Goal: Task Accomplishment & Management: Manage account settings

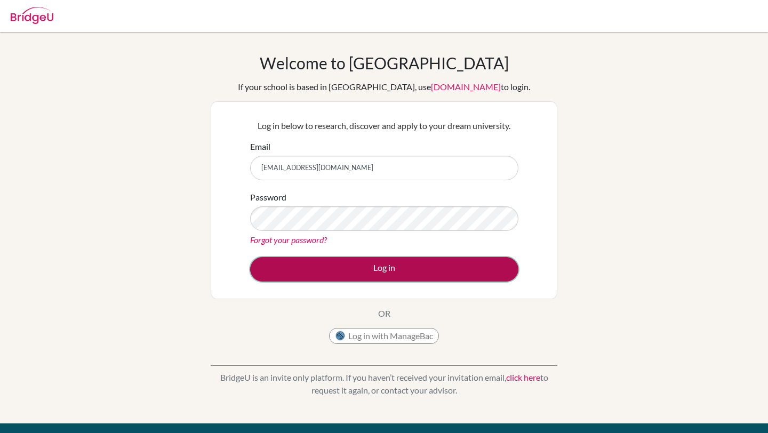
click at [272, 272] on button "Log in" at bounding box center [384, 269] width 268 height 25
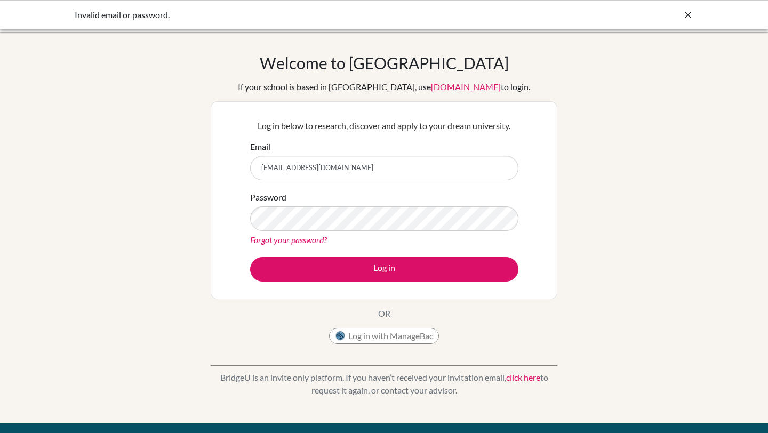
click at [250, 257] on button "Log in" at bounding box center [384, 269] width 268 height 25
click at [309, 240] on link "Forgot your password?" at bounding box center [288, 240] width 77 height 10
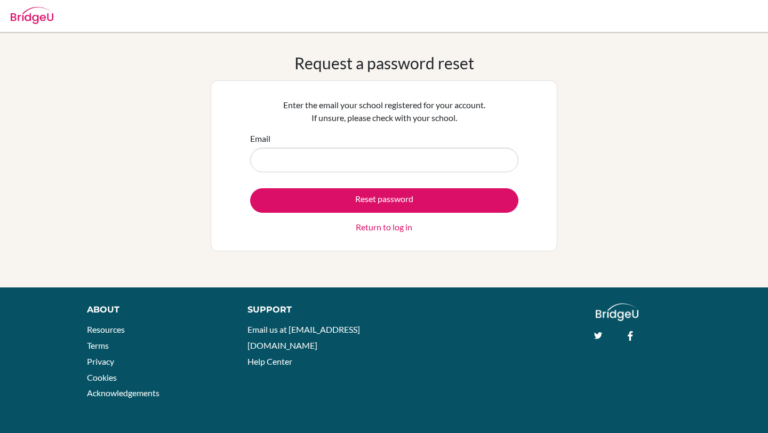
click at [329, 153] on input "Email" at bounding box center [384, 160] width 268 height 25
type input "[EMAIL_ADDRESS][DOMAIN_NAME]"
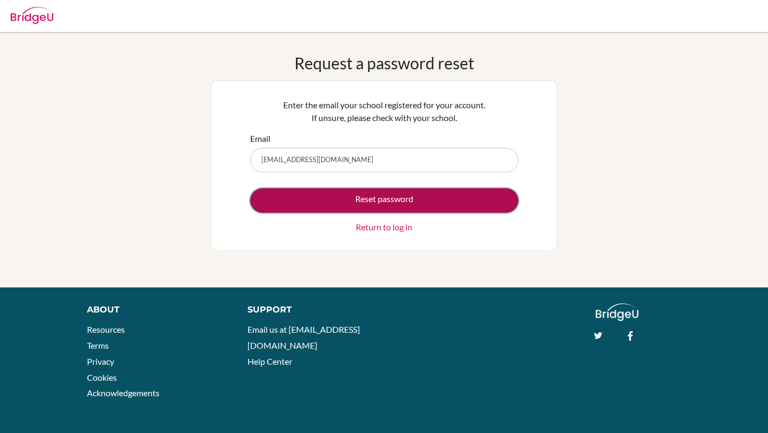
click at [352, 201] on button "Reset password" at bounding box center [384, 200] width 268 height 25
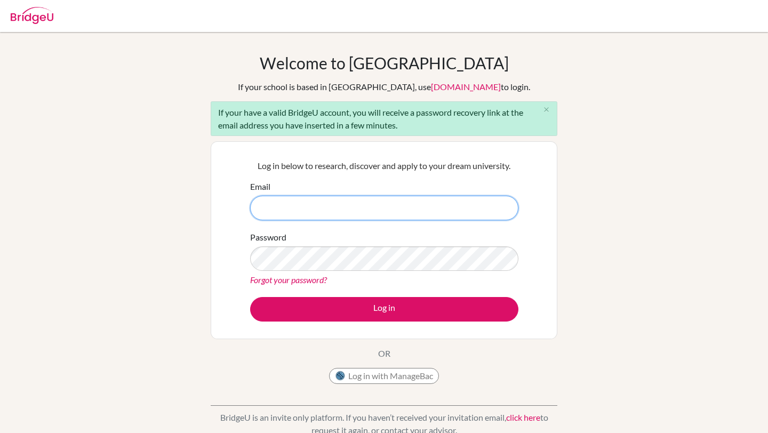
click at [307, 210] on input "Email" at bounding box center [384, 208] width 268 height 25
type input "[EMAIL_ADDRESS][DOMAIN_NAME]"
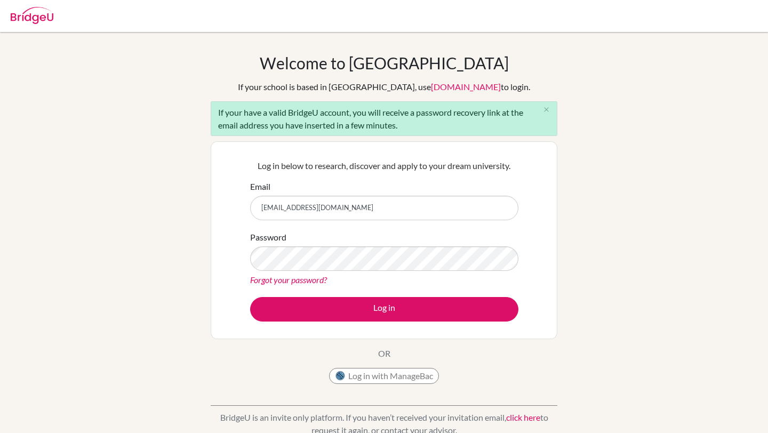
click at [301, 280] on link "Forgot your password?" at bounding box center [288, 280] width 77 height 10
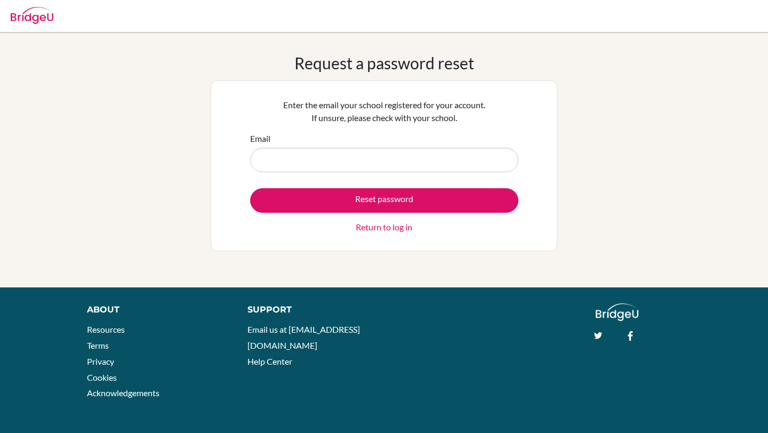
click at [330, 158] on input "Email" at bounding box center [384, 160] width 268 height 25
type input "[EMAIL_ADDRESS][DOMAIN_NAME]"
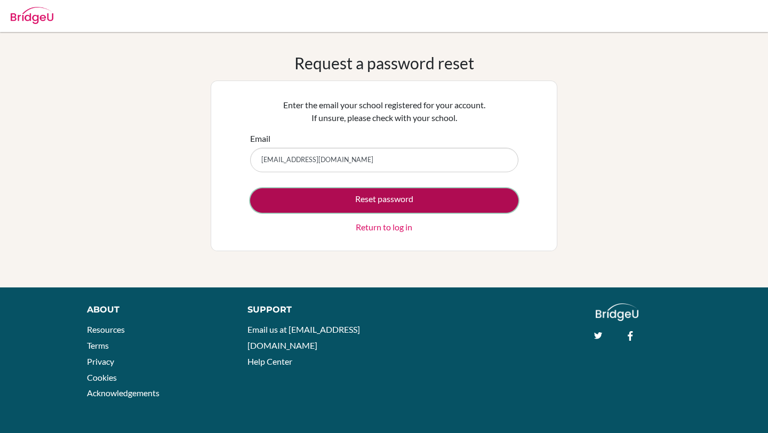
click at [320, 198] on button "Reset password" at bounding box center [384, 200] width 268 height 25
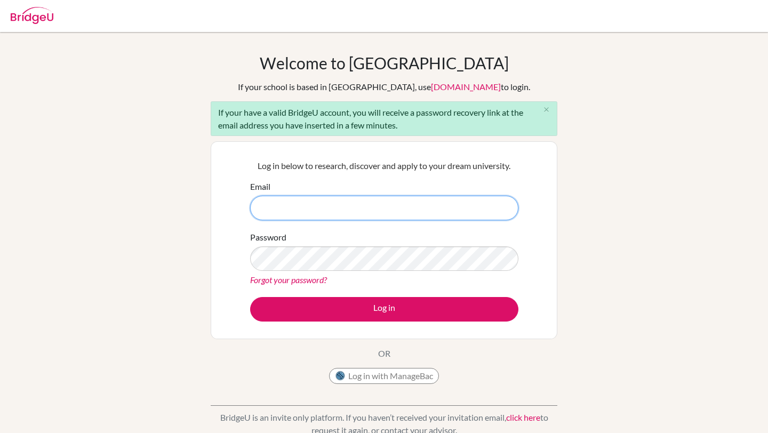
click at [309, 213] on input "Email" at bounding box center [384, 208] width 268 height 25
type input "g103578@asb.ac.th"
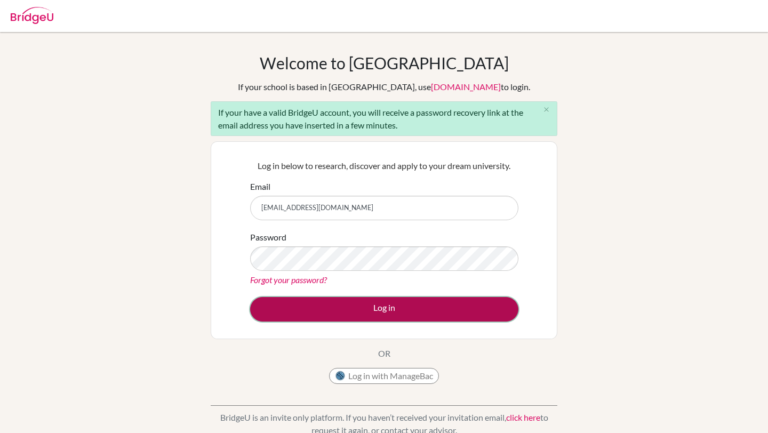
click at [279, 311] on button "Log in" at bounding box center [384, 309] width 268 height 25
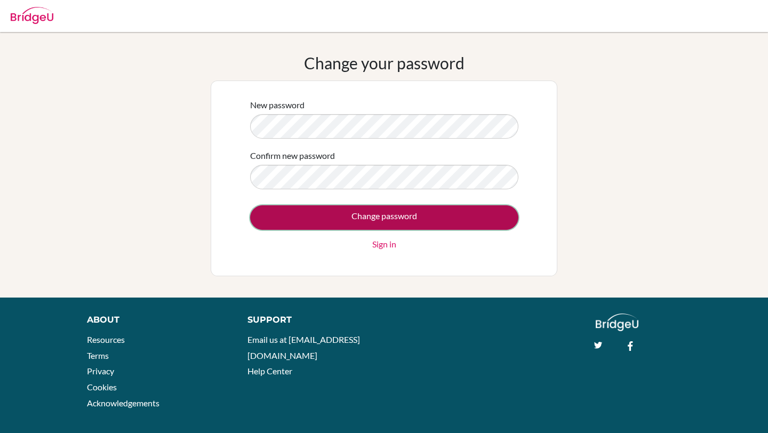
click at [264, 217] on input "Change password" at bounding box center [384, 217] width 268 height 25
